Goal: Navigation & Orientation: Find specific page/section

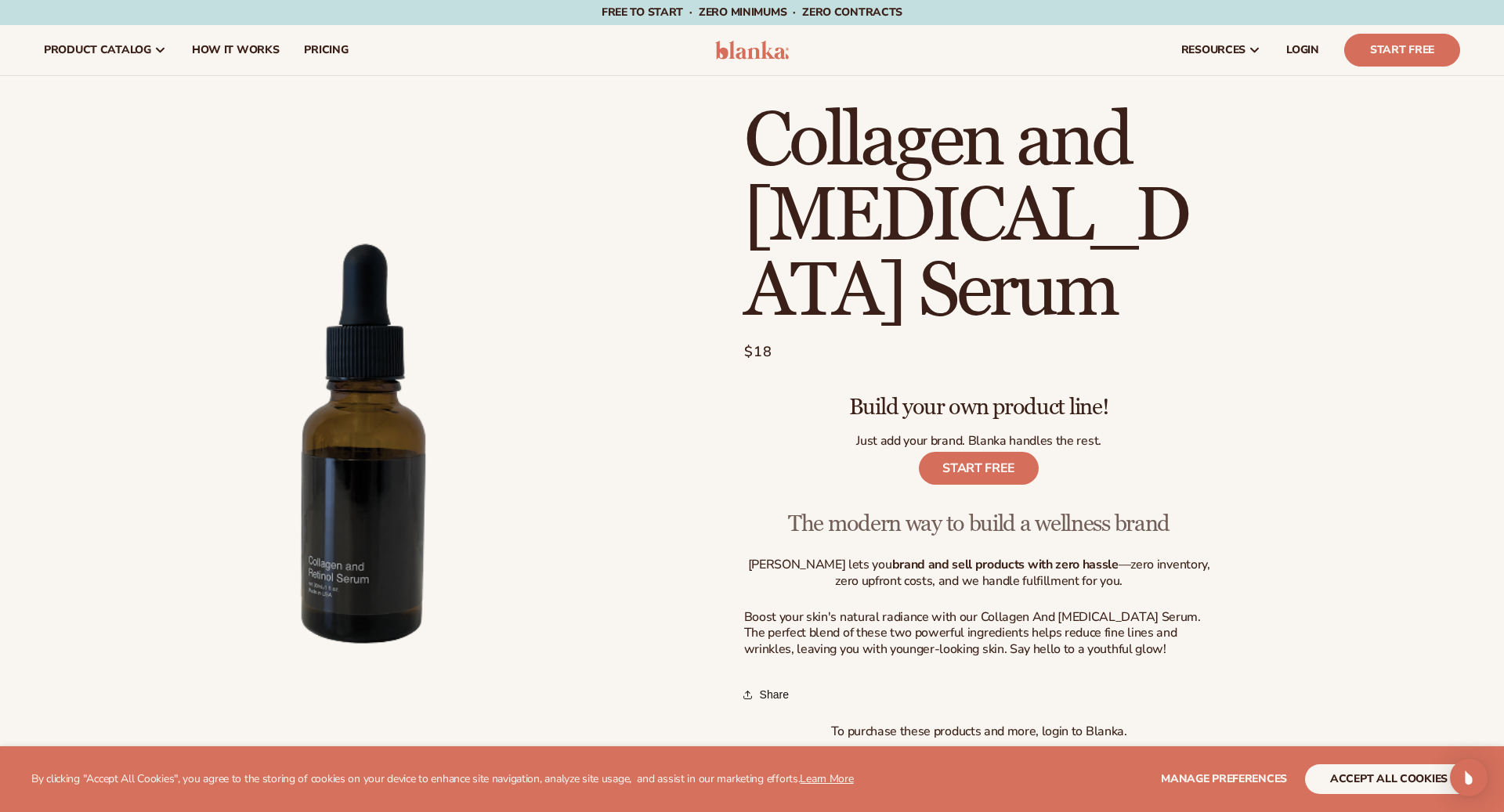
click at [765, 68] on header "Cart product catalog The Lab by [PERSON_NAME]" at bounding box center [752, 50] width 1504 height 50
click at [765, 50] on img at bounding box center [752, 50] width 74 height 19
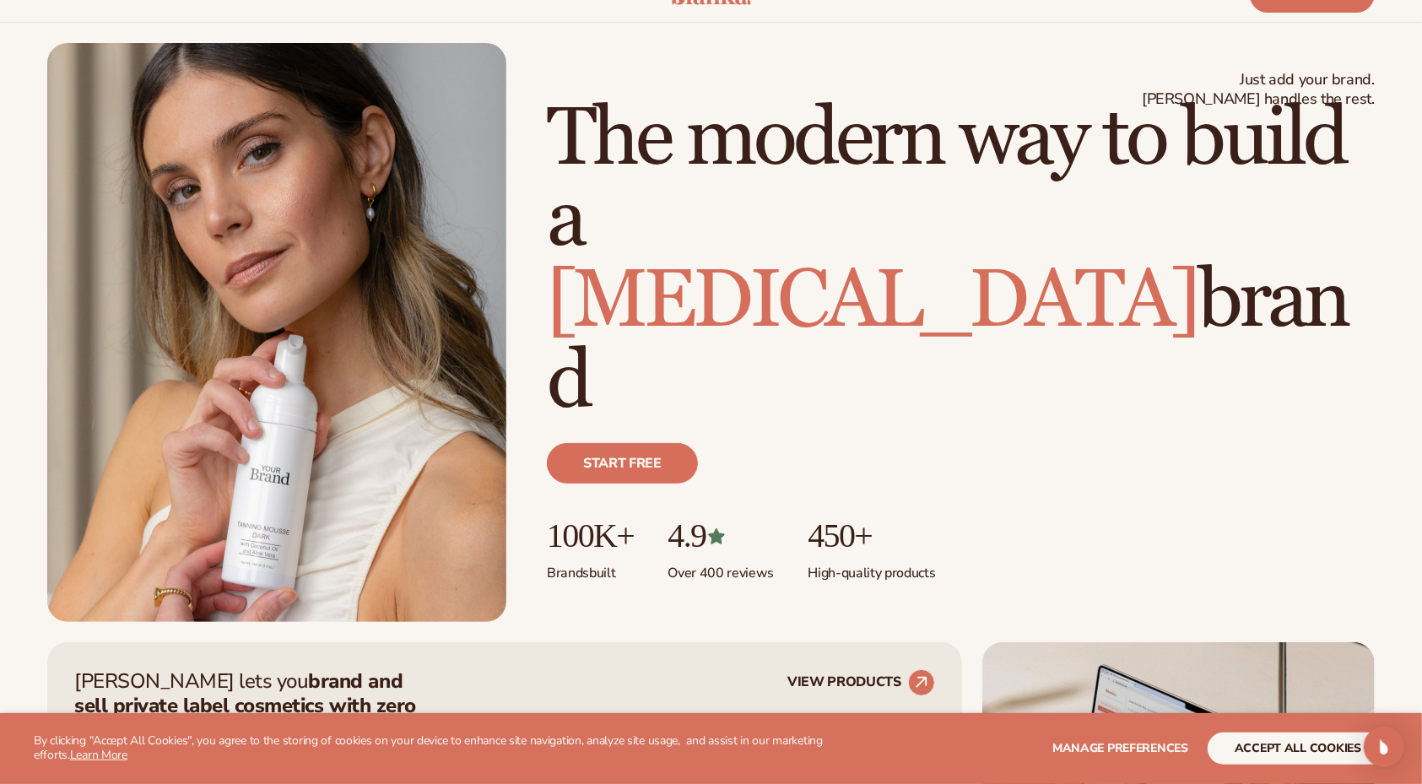
scroll to position [62, 0]
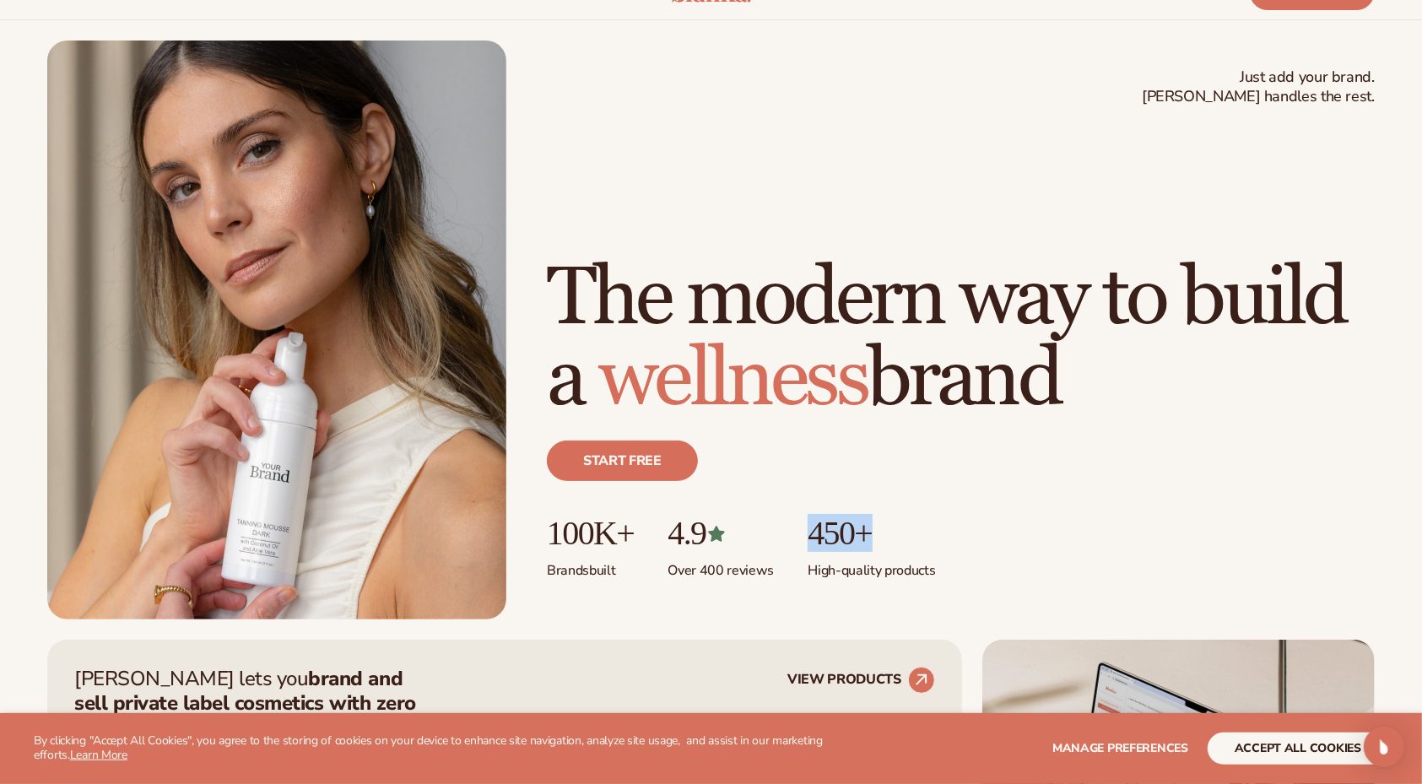
drag, startPoint x: 916, startPoint y: 540, endPoint x: 797, endPoint y: 542, distance: 119.8
click at [797, 542] on ul "100K+ Brands built 4.9 Over 400 reviews 450+ High-quality products" at bounding box center [961, 547] width 828 height 65
copy p "450+"
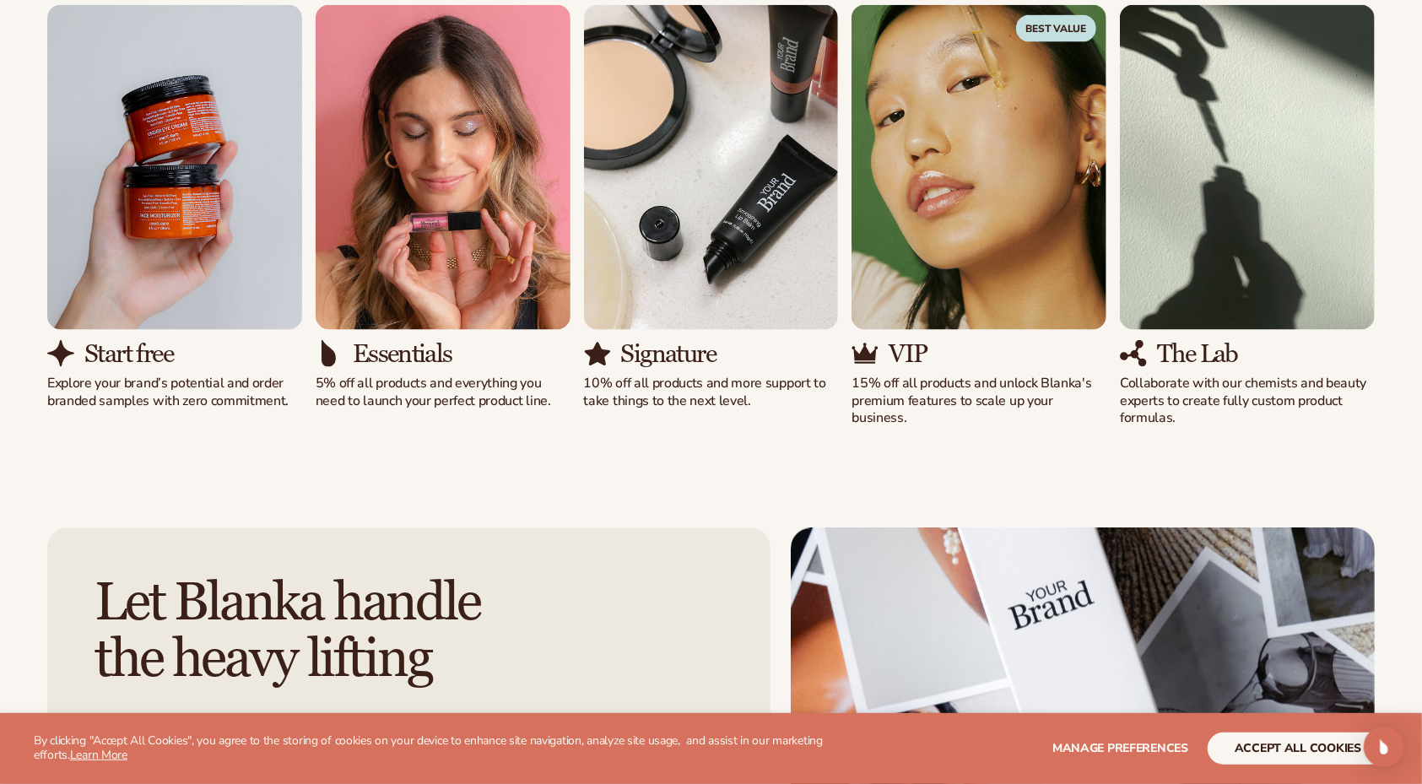
scroll to position [2105, 0]
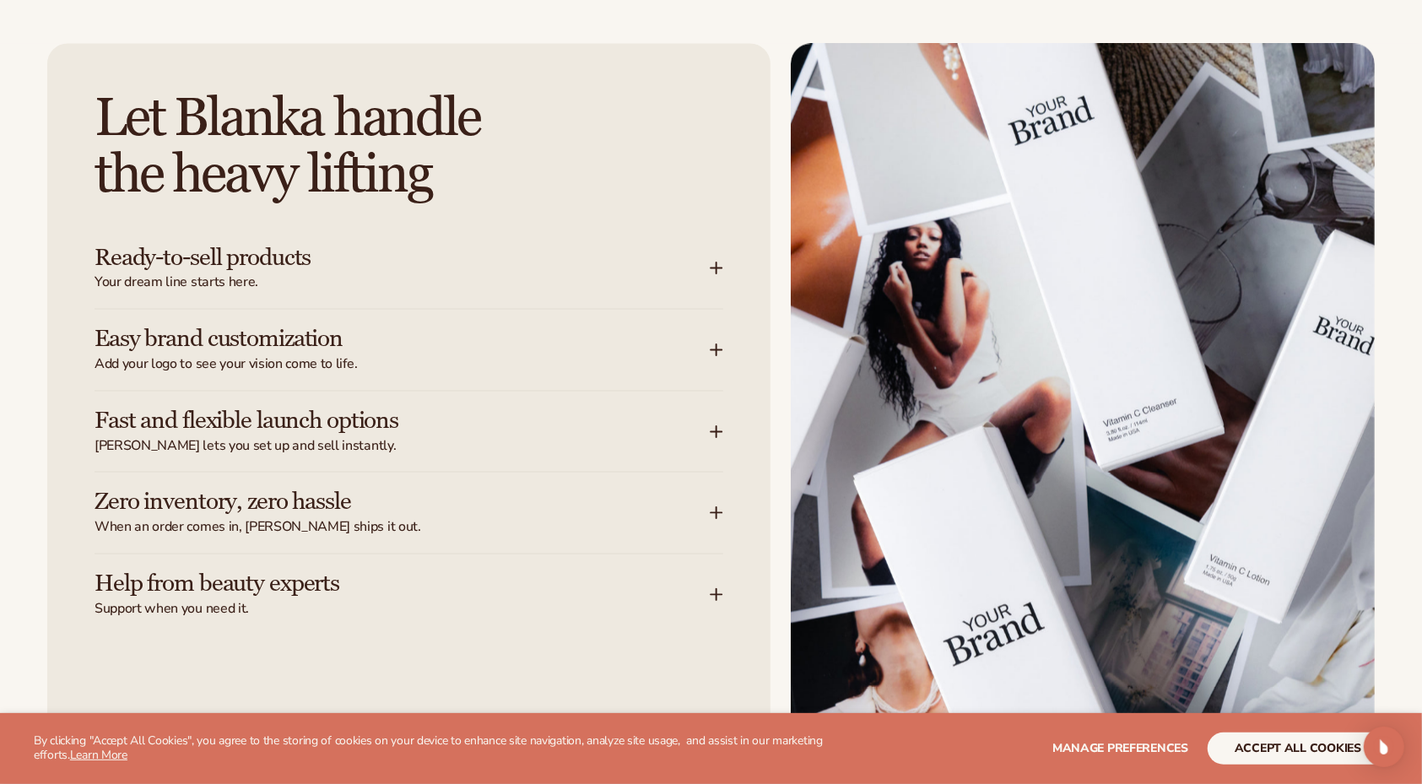
click at [711, 432] on icon at bounding box center [717, 432] width 14 height 14
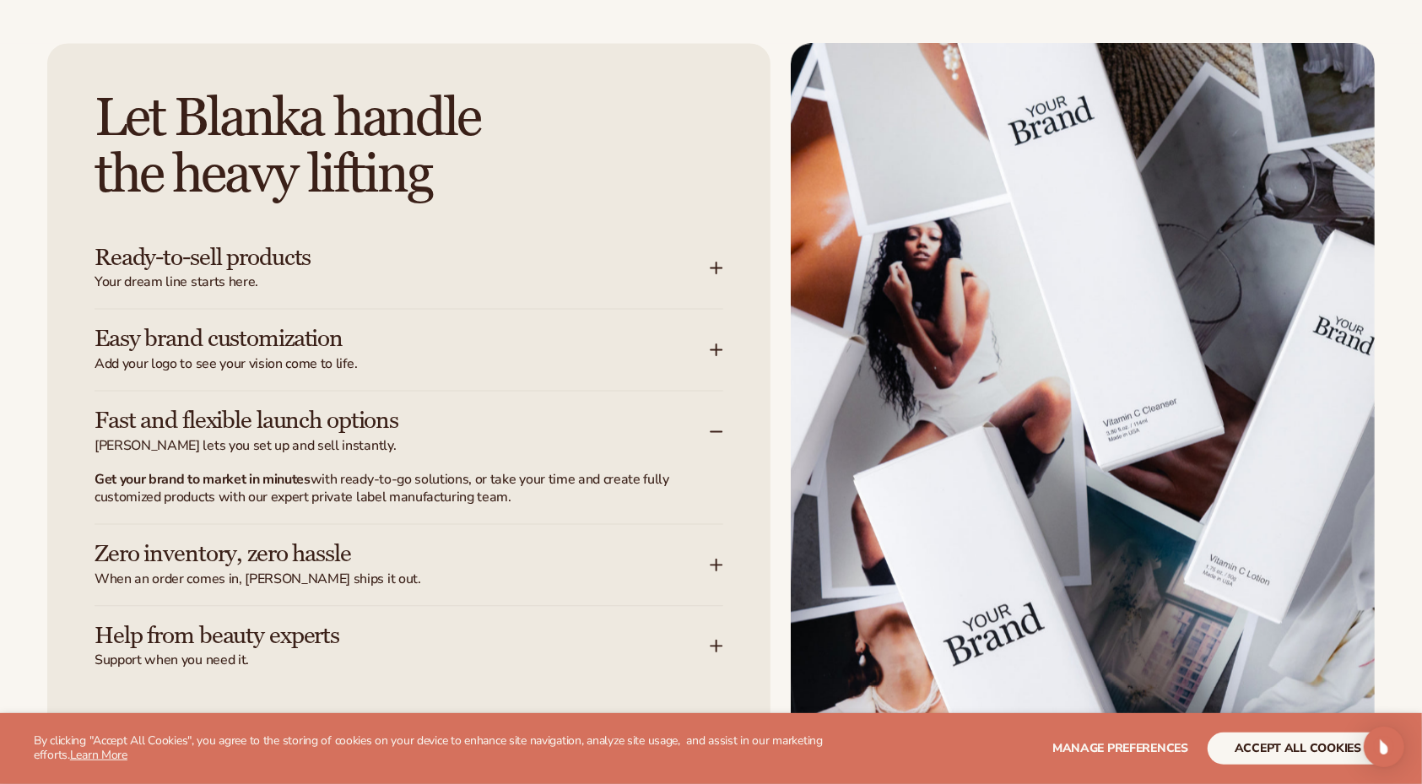
click at [711, 432] on icon at bounding box center [717, 432] width 14 height 14
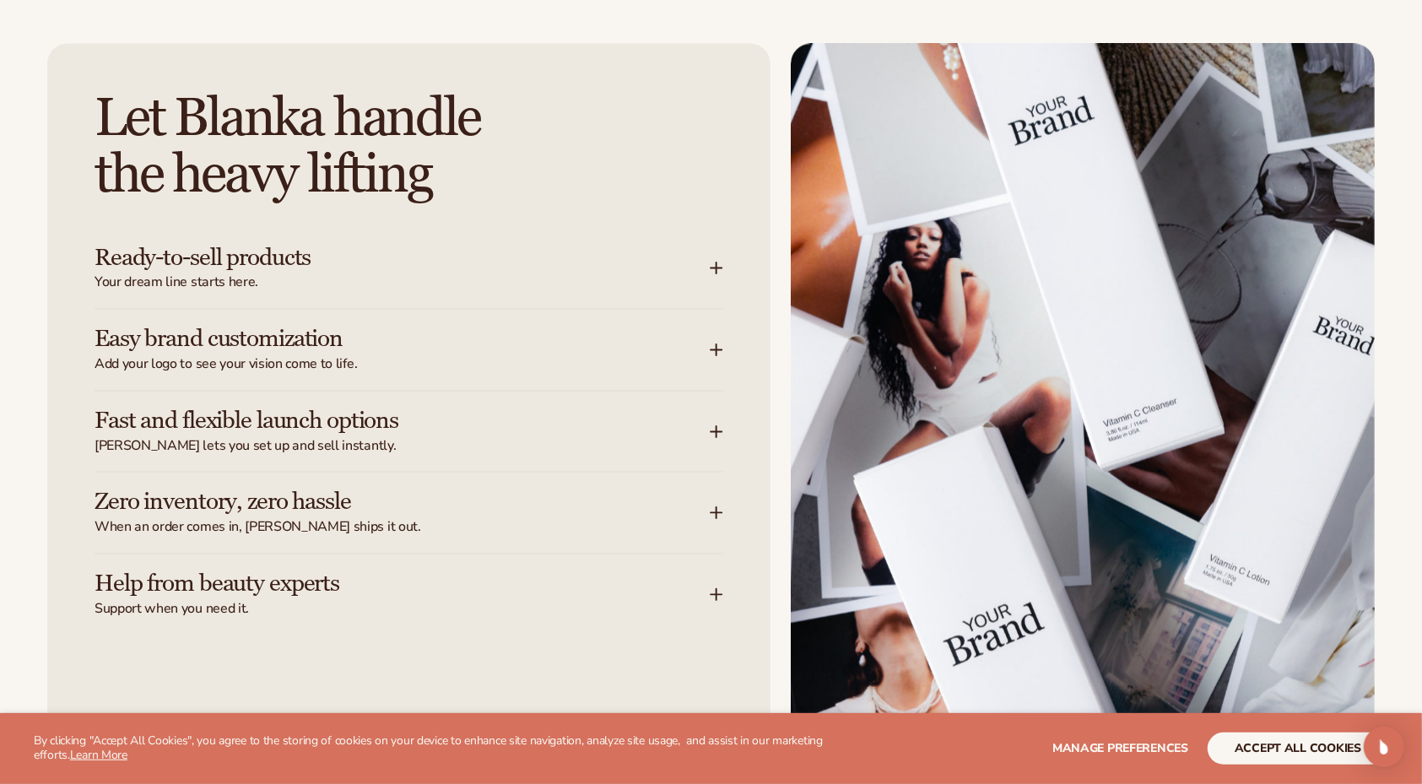
click at [732, 511] on div "Let Blanka handle the heavy lifting Ready-to-sell products Your dream line star…" at bounding box center [408, 411] width 723 height 734
click at [723, 512] on icon at bounding box center [717, 513] width 14 height 14
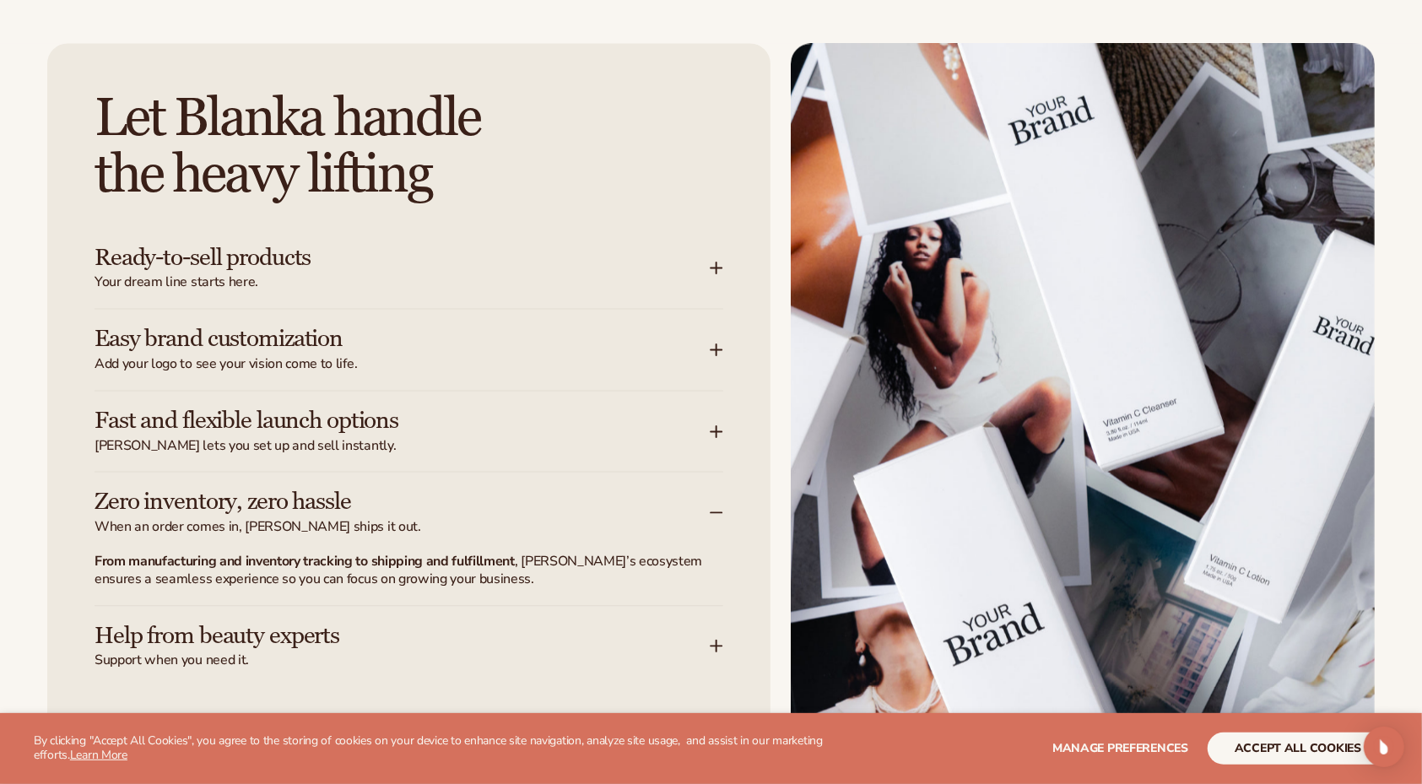
click at [702, 626] on div "Help from beauty experts Support when you need it." at bounding box center [402, 647] width 615 height 47
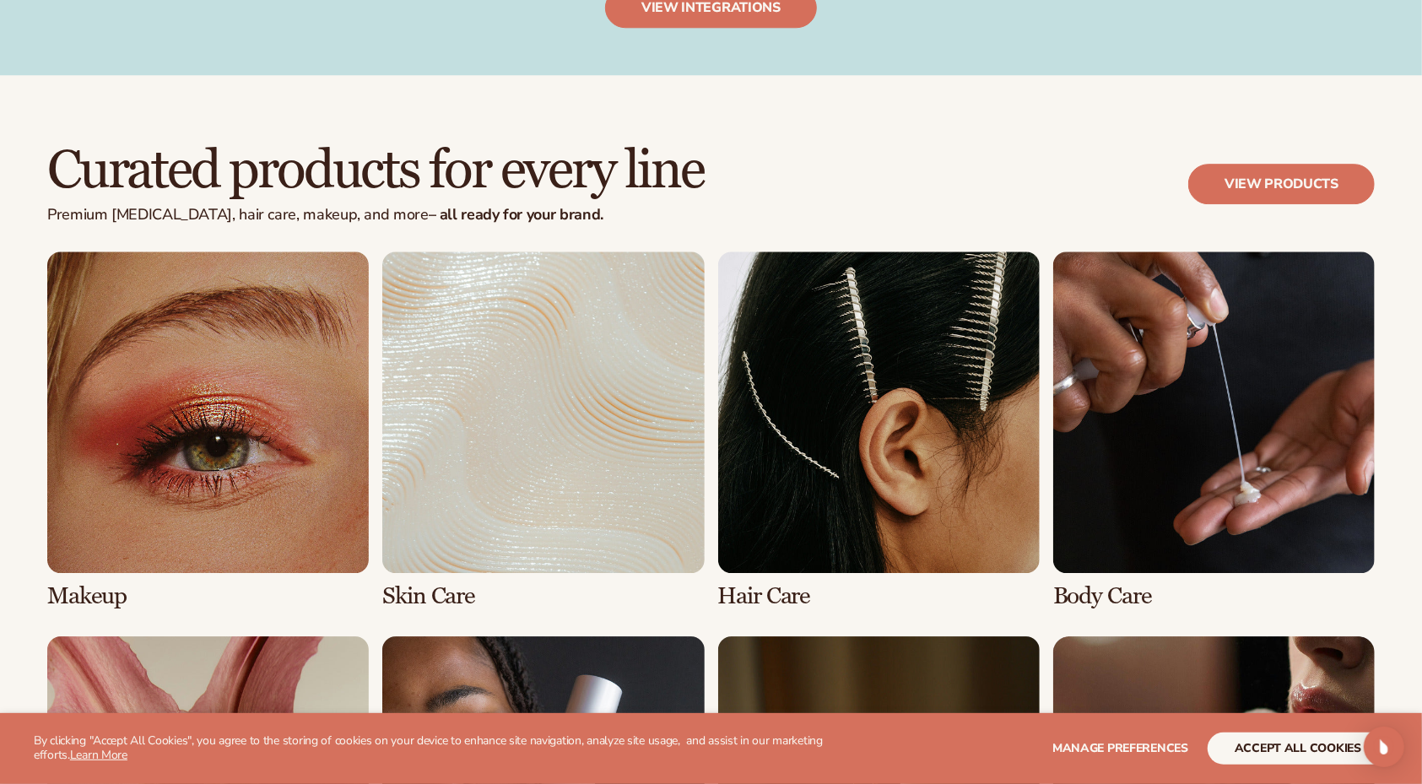
scroll to position [3166, 0]
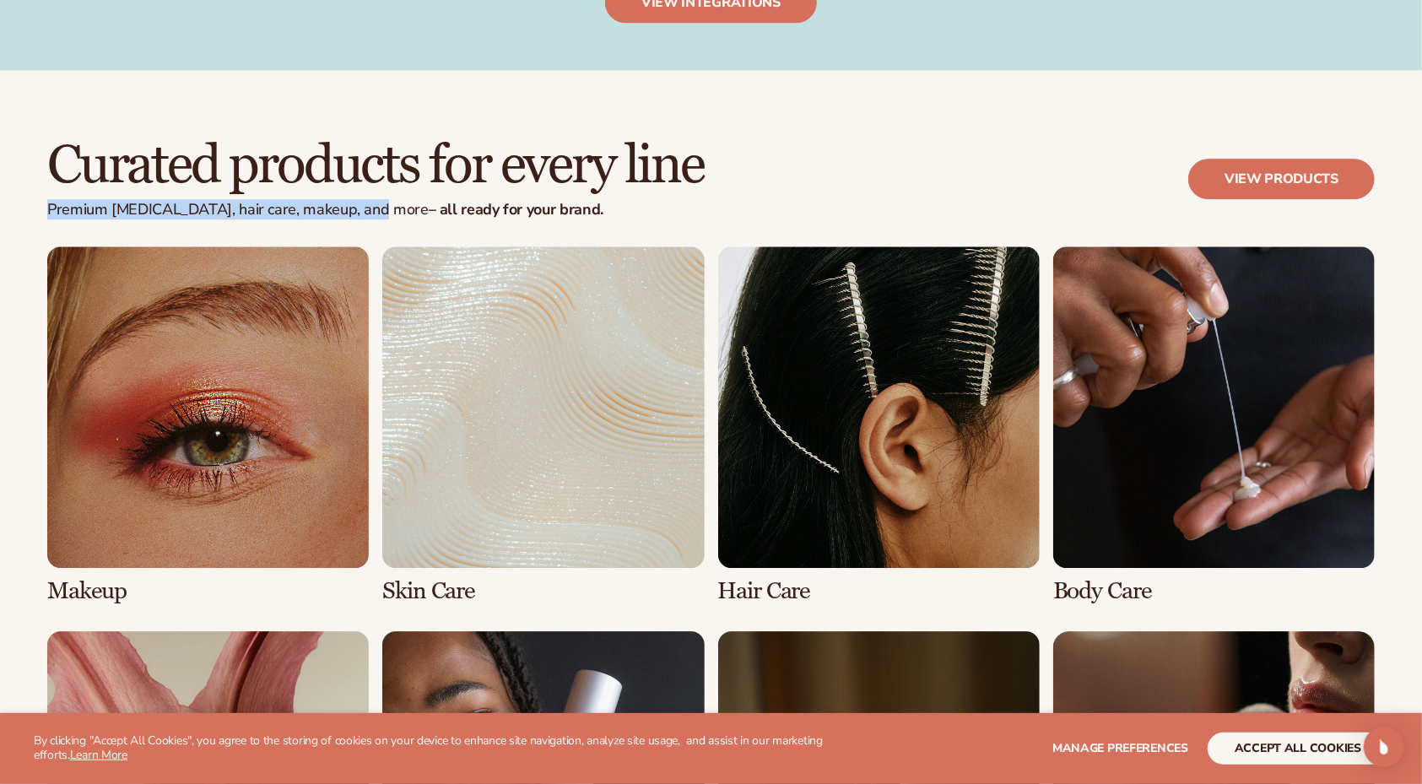
drag, startPoint x: 51, startPoint y: 208, endPoint x: 357, endPoint y: 212, distance: 305.5
click at [357, 212] on p "Premium skin care, hair care, makeup, and more – all ready for your brand." at bounding box center [375, 210] width 657 height 19
copy p "Premium skin care, hair care, makeup, and more"
click at [350, 232] on div "Curated products for every line Premium skin care, hair care, makeup, and more …" at bounding box center [710, 192] width 1327 height 109
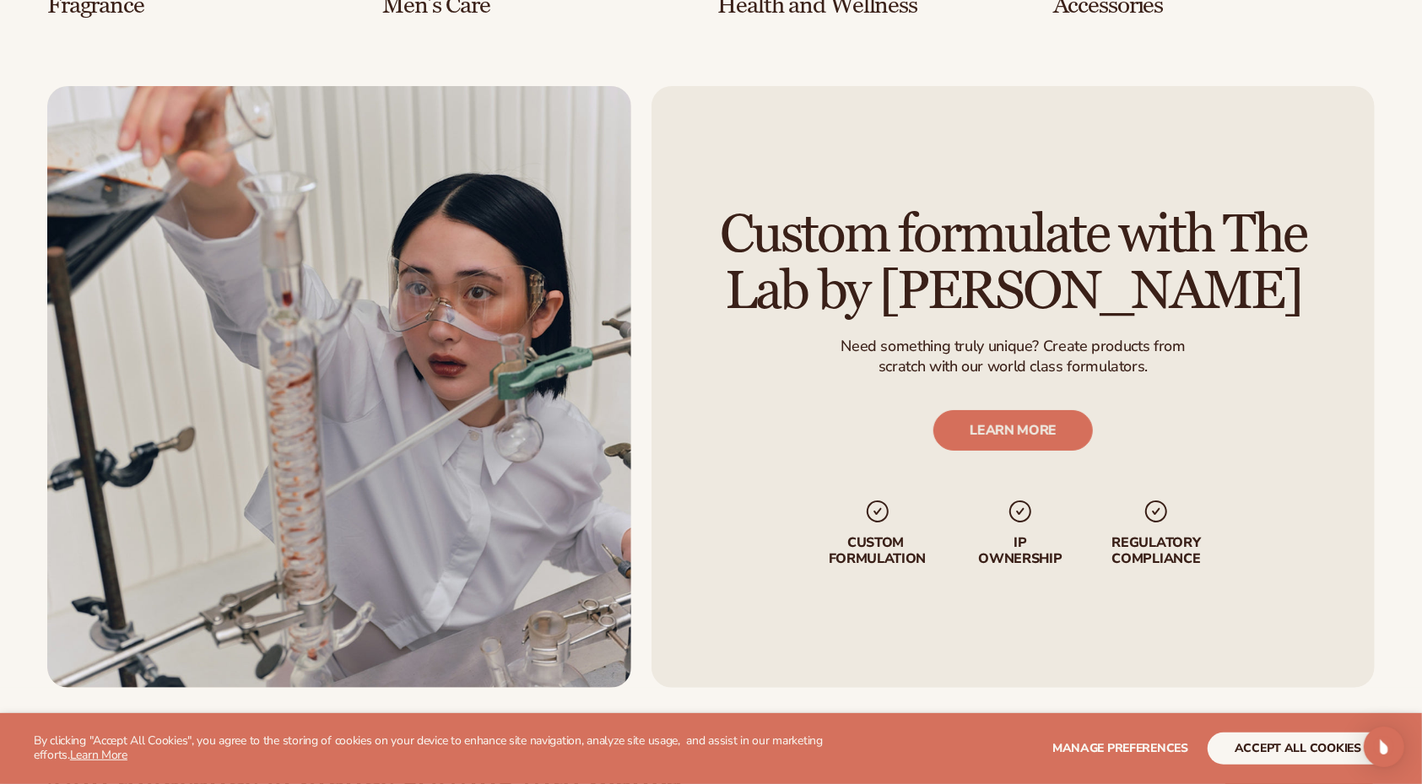
scroll to position [4226, 0]
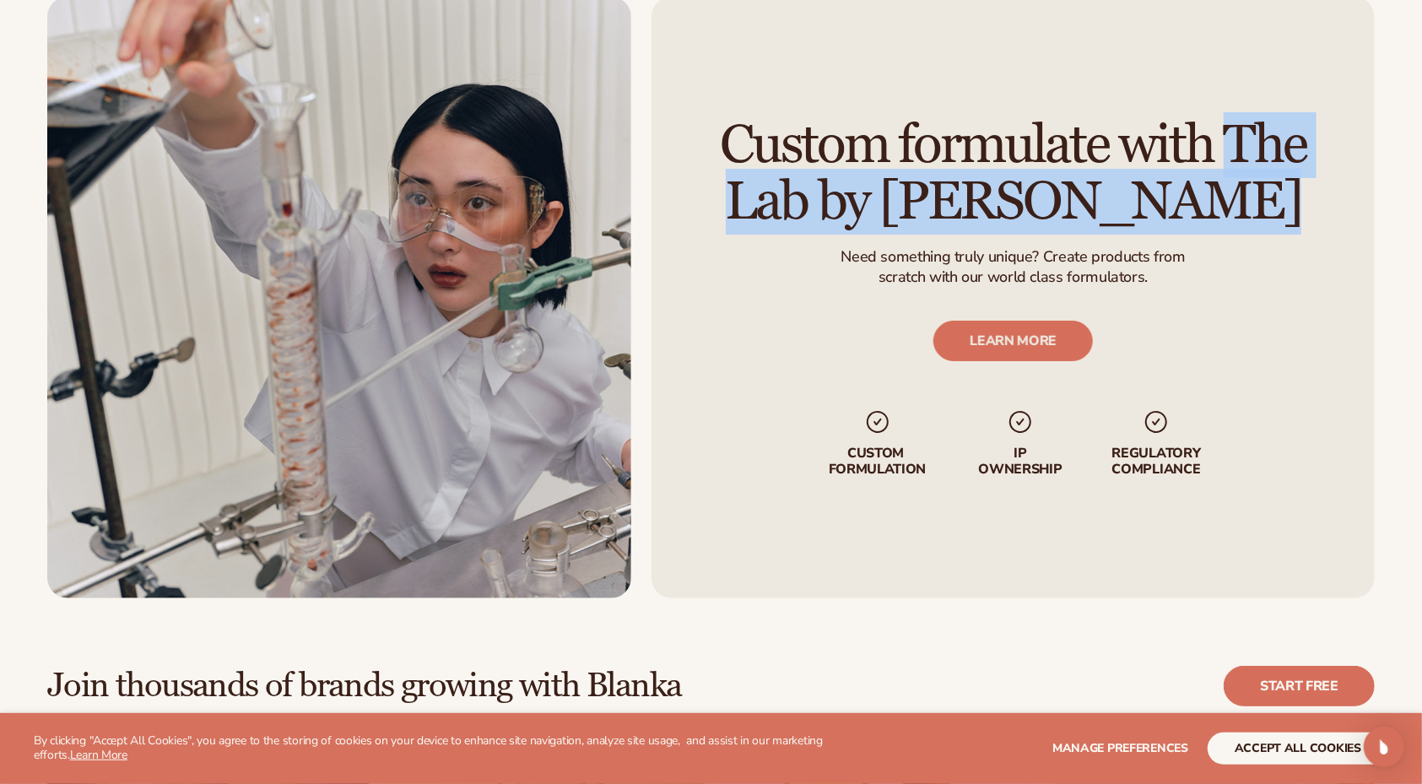
drag, startPoint x: 1322, startPoint y: 135, endPoint x: 759, endPoint y: 139, distance: 563.7
click at [759, 140] on h2 "Custom formulate with The Lab by Blanka" at bounding box center [1013, 173] width 629 height 113
click at [759, 139] on h2 "Custom formulate with The Lab by Blanka" at bounding box center [1013, 173] width 629 height 113
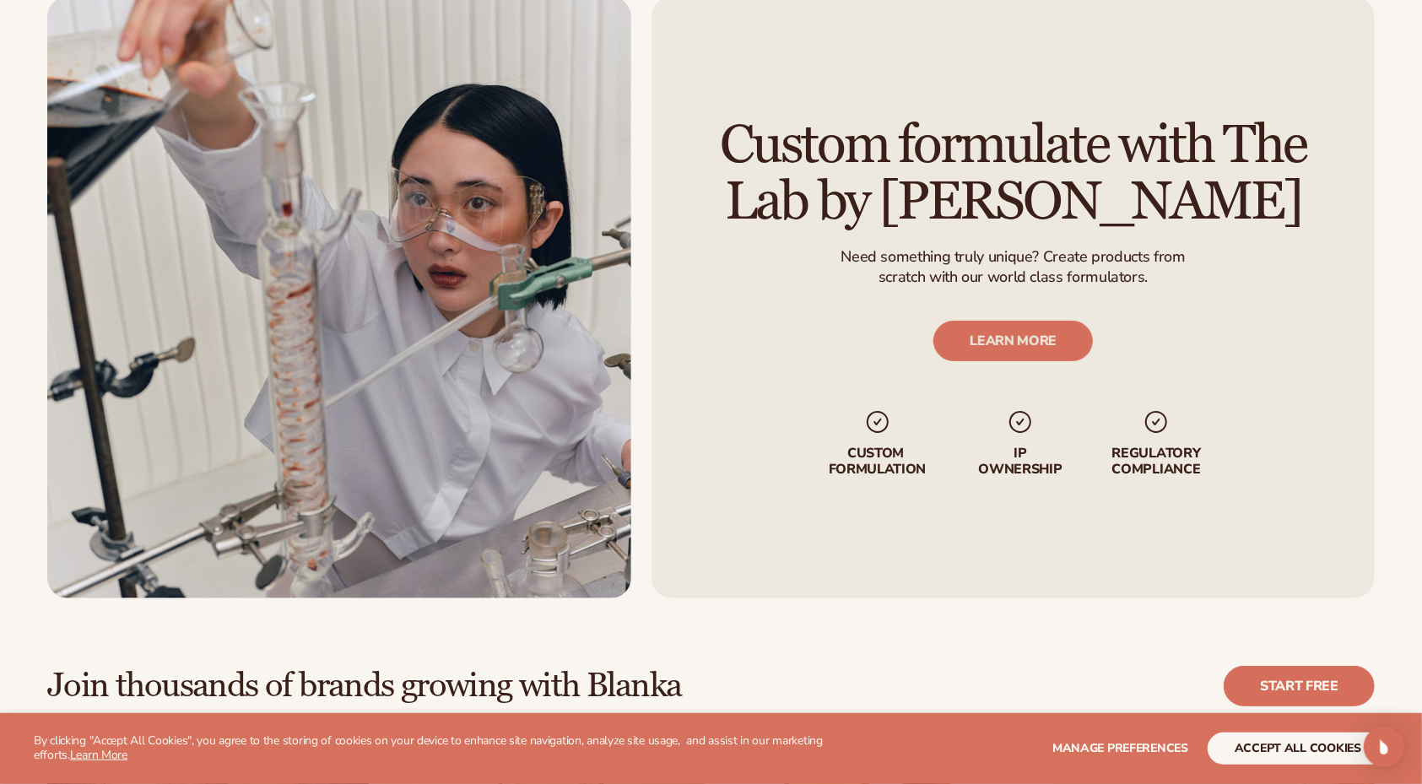
drag, startPoint x: 698, startPoint y: 133, endPoint x: 1261, endPoint y: 217, distance: 569.0
click at [1262, 219] on h2 "Custom formulate with The Lab by Blanka" at bounding box center [1013, 173] width 629 height 113
click at [1261, 217] on h2 "Custom formulate with The Lab by Blanka" at bounding box center [1013, 173] width 629 height 113
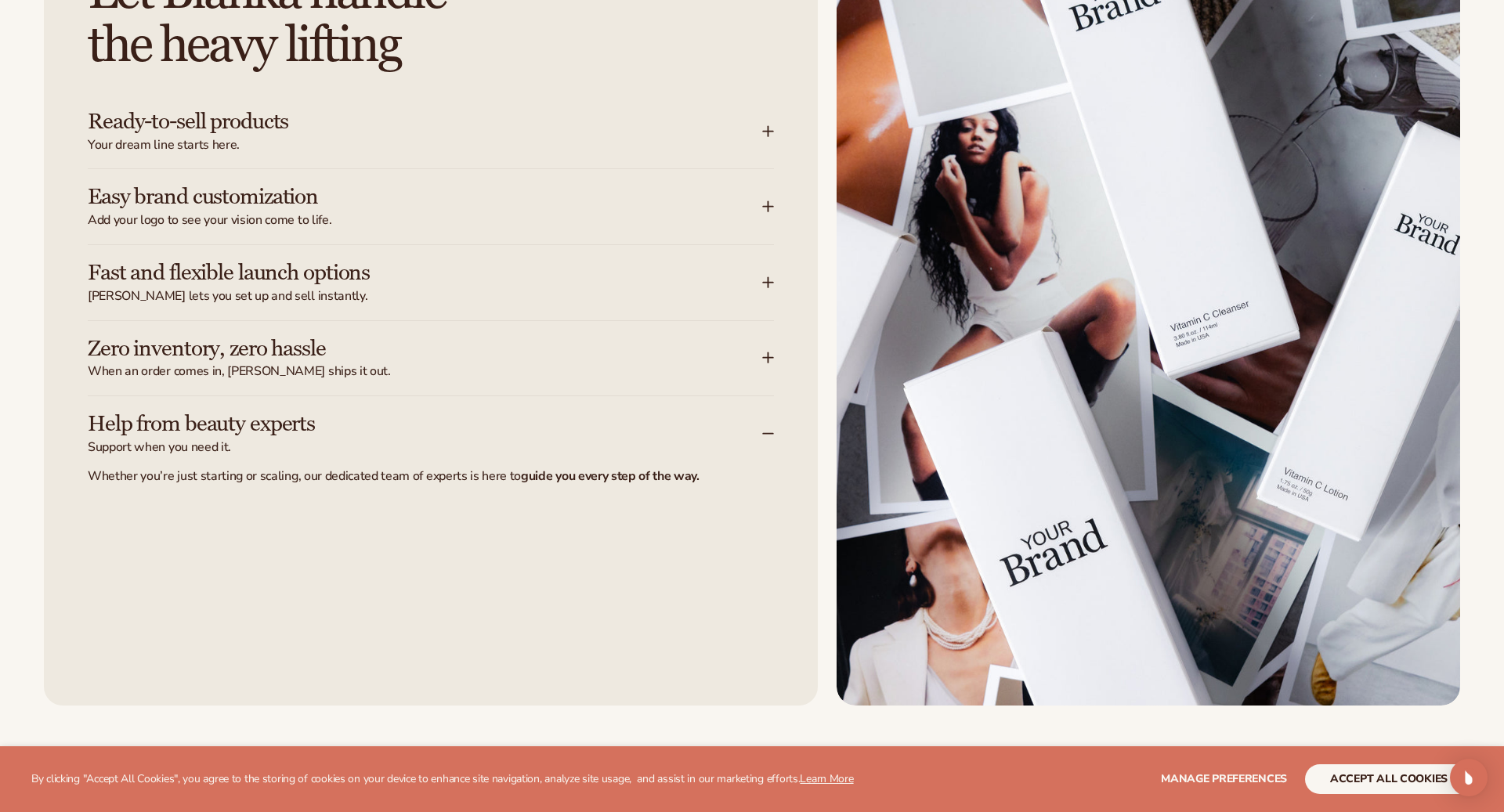
scroll to position [2105, 0]
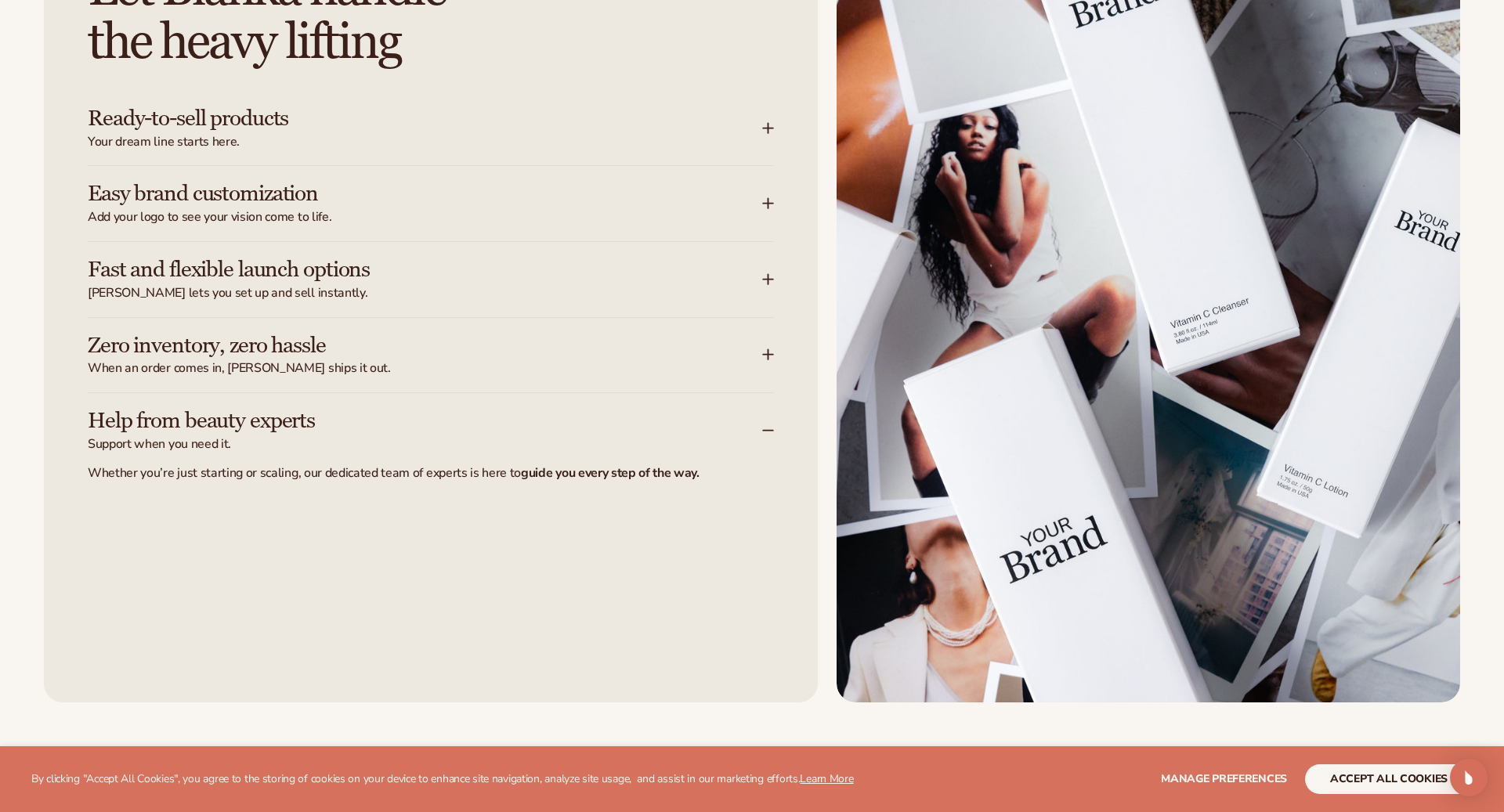
click at [601, 512] on div "Let Blanka handle the heavy lifting Ready-to-sell products Your dream line star…" at bounding box center [431, 311] width 774 height 783
click at [595, 466] on strong "guide you every step of the way." at bounding box center [610, 472] width 178 height 18
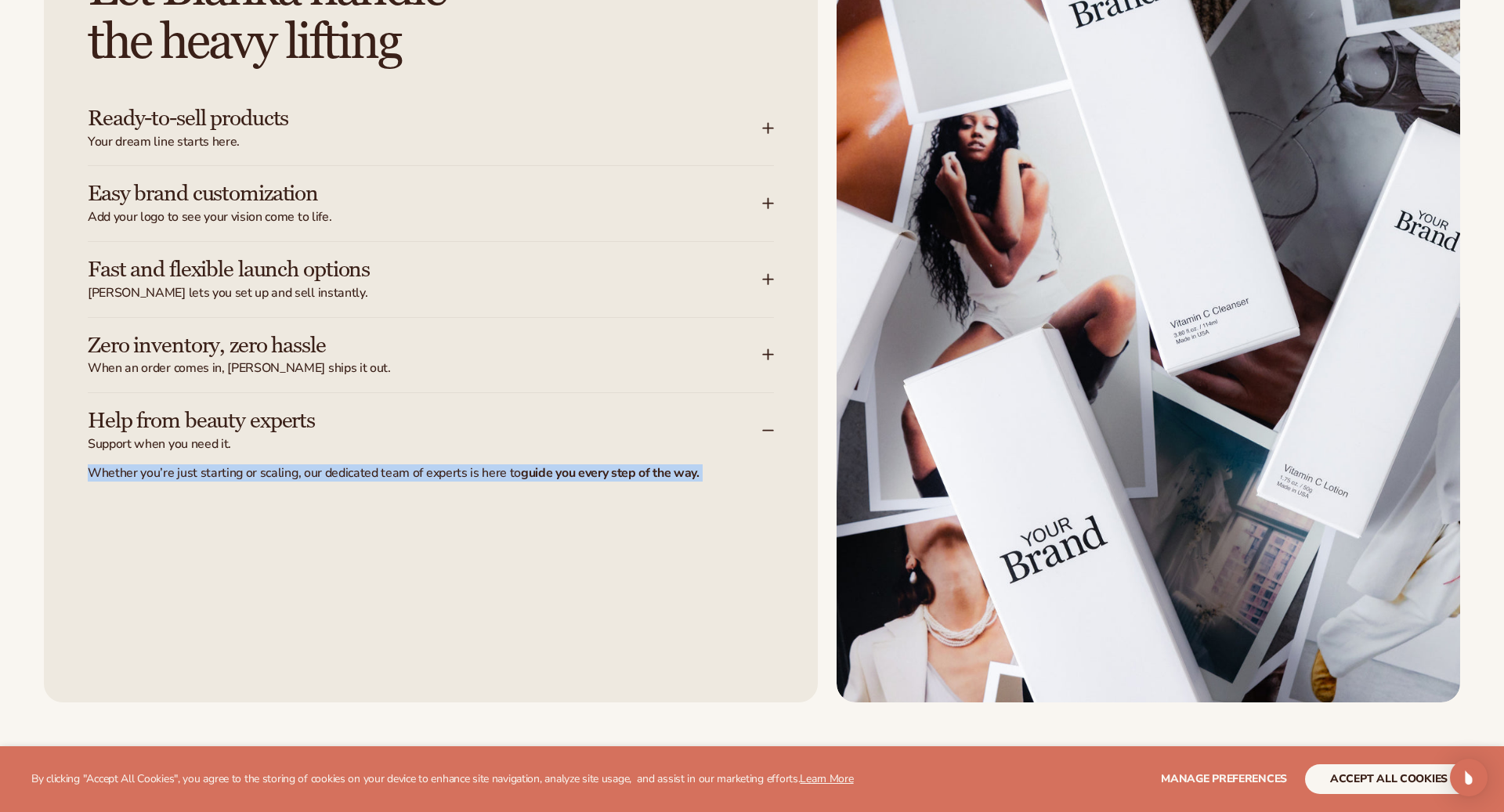
click at [595, 466] on strong "guide you every step of the way." at bounding box center [610, 472] width 178 height 18
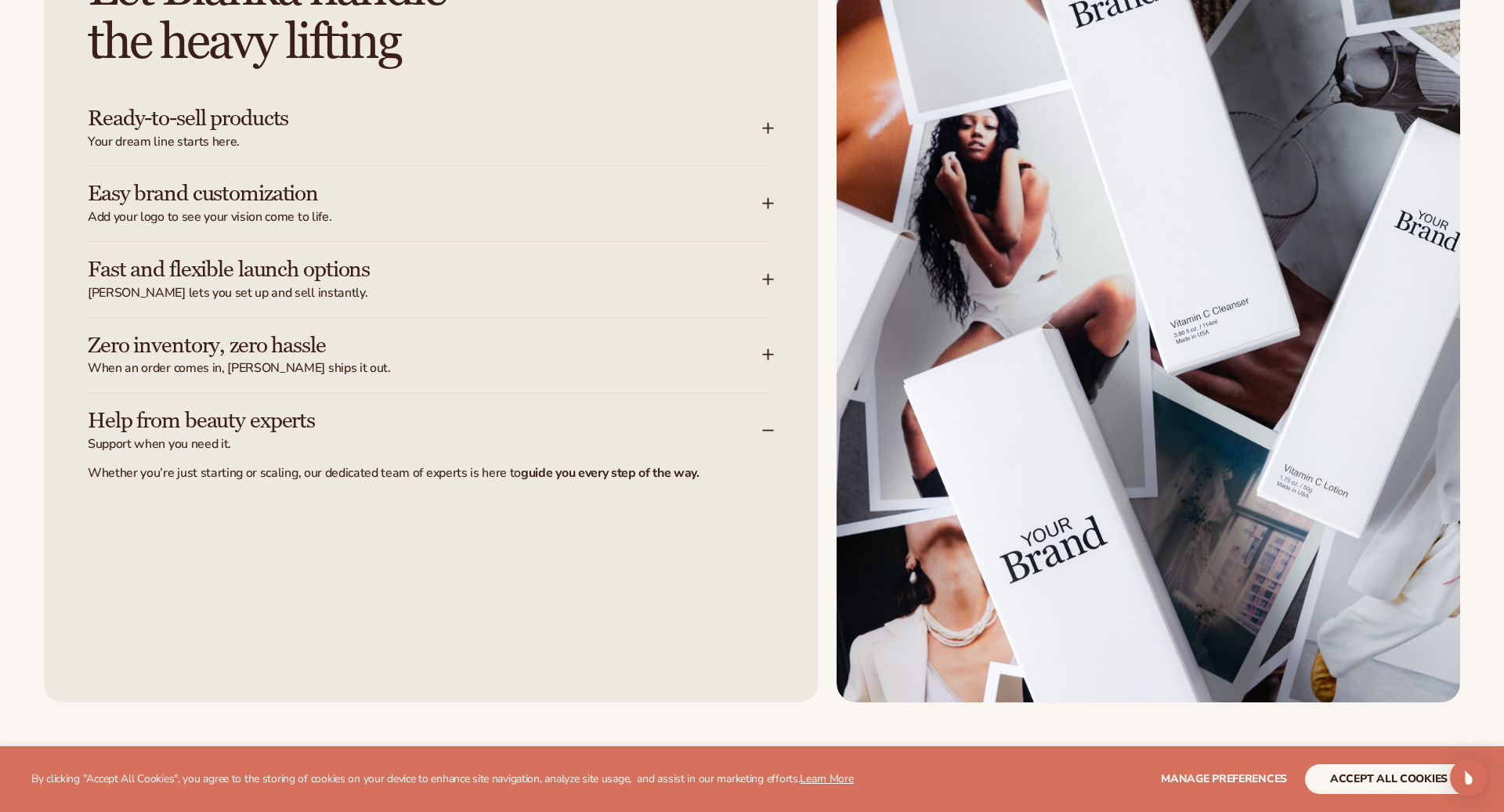
click at [595, 522] on div "Let Blanka handle the heavy lifting Ready-to-sell products Your dream line star…" at bounding box center [431, 311] width 774 height 783
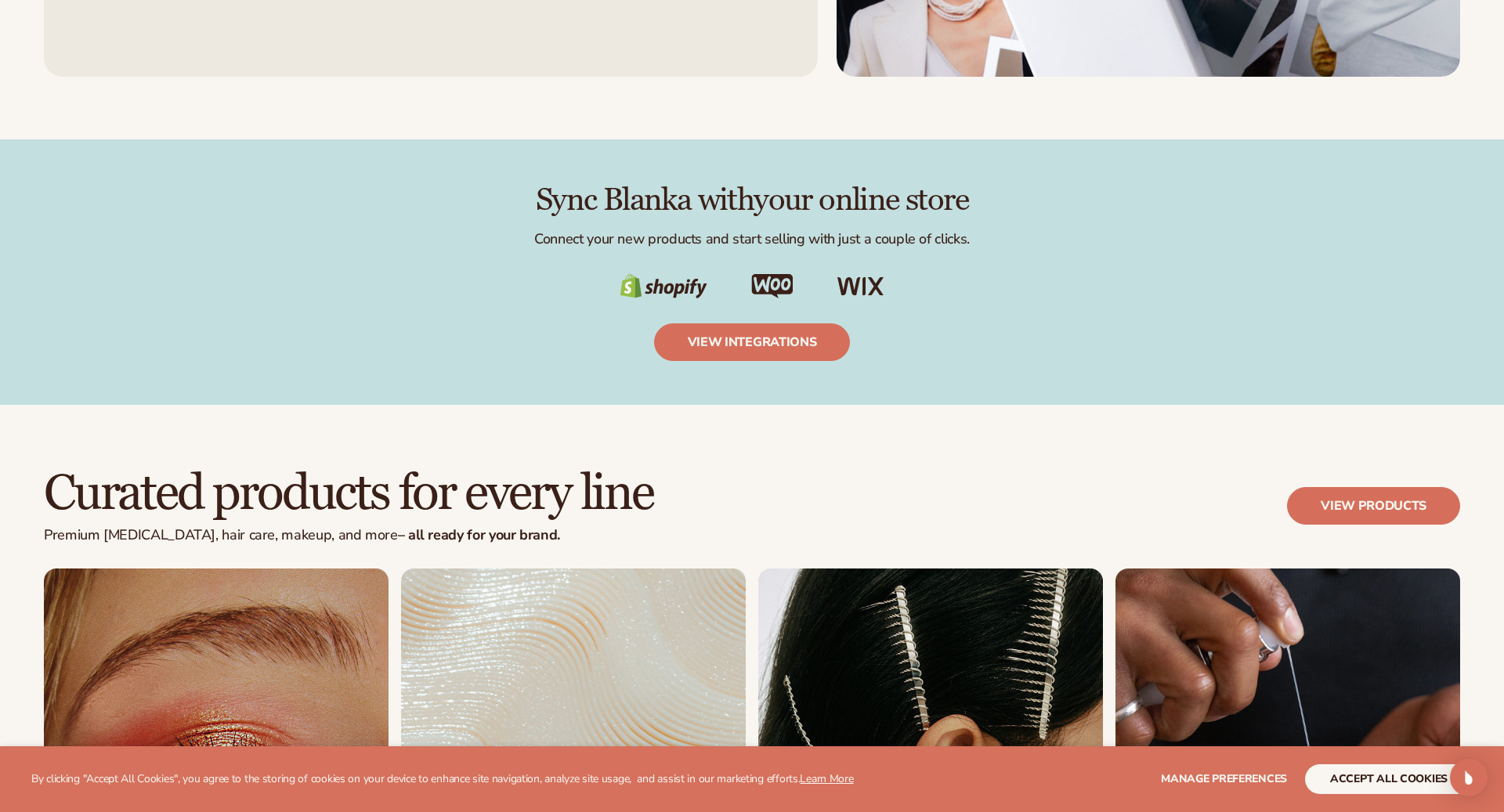
scroll to position [2743, 0]
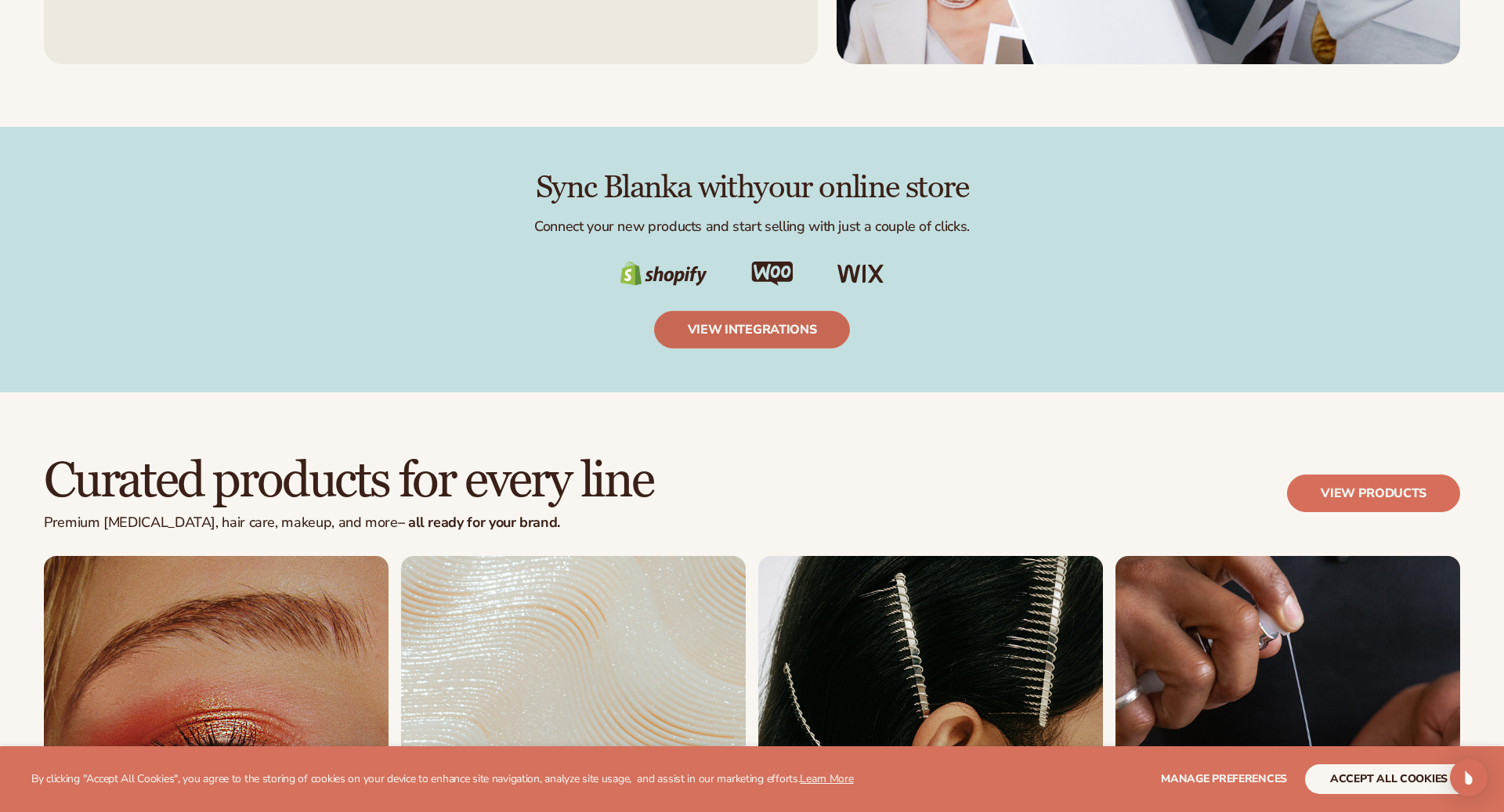
click at [779, 316] on link "view integrations" at bounding box center [753, 329] width 197 height 38
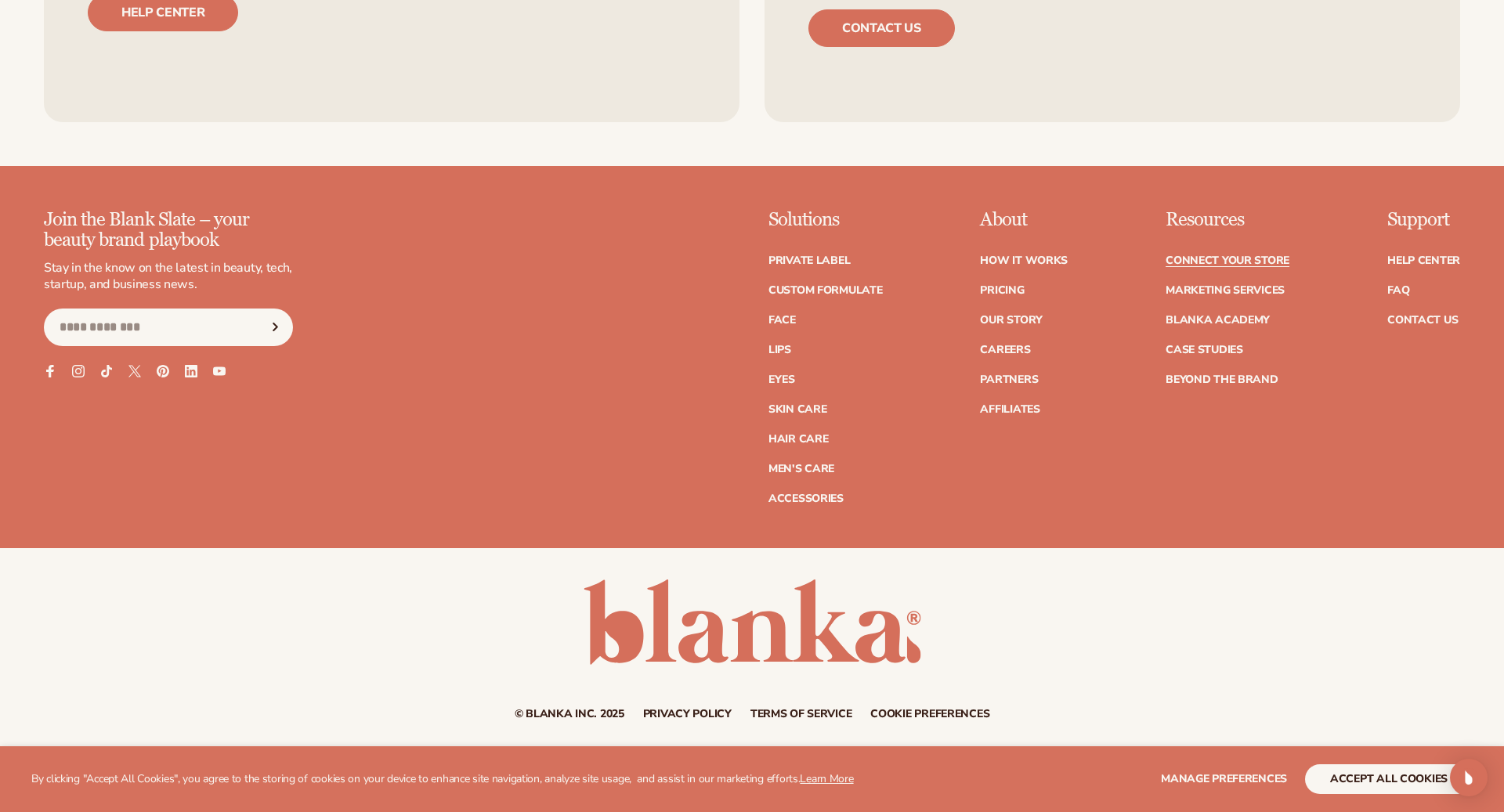
scroll to position [2014, 0]
